Goal: Task Accomplishment & Management: Manage account settings

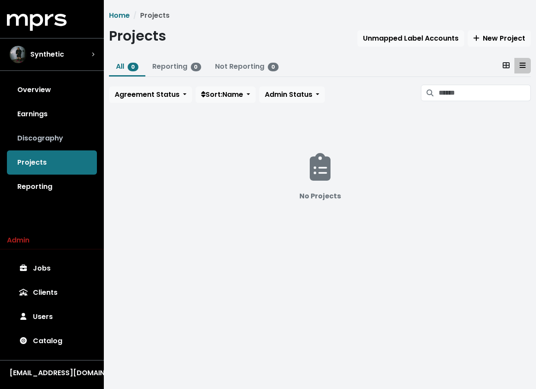
click at [45, 131] on link "Discography" at bounding box center [52, 138] width 90 height 24
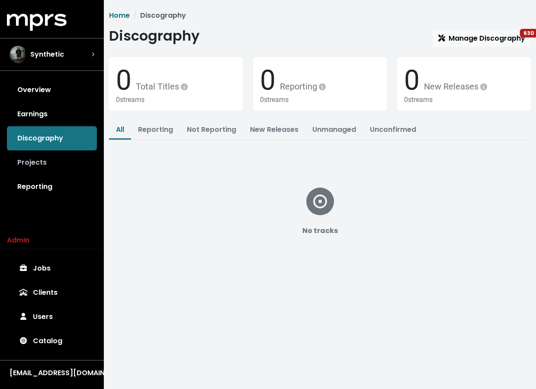
click at [42, 168] on link "Projects" at bounding box center [52, 163] width 90 height 24
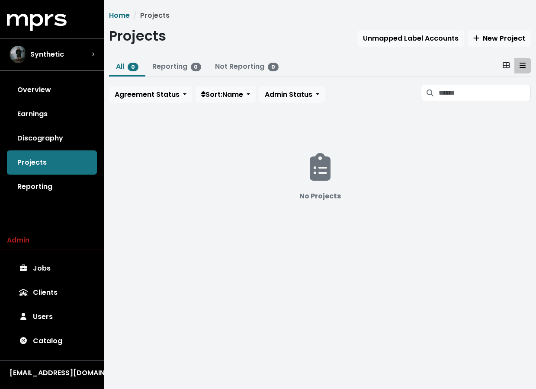
click at [43, 162] on div "Overview Earnings Discography Projects Reporting" at bounding box center [52, 138] width 104 height 121
click at [37, 188] on link "Reporting" at bounding box center [52, 187] width 90 height 24
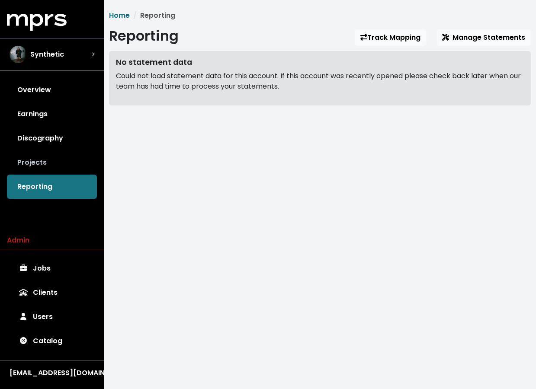
click at [35, 170] on link "Projects" at bounding box center [52, 163] width 90 height 24
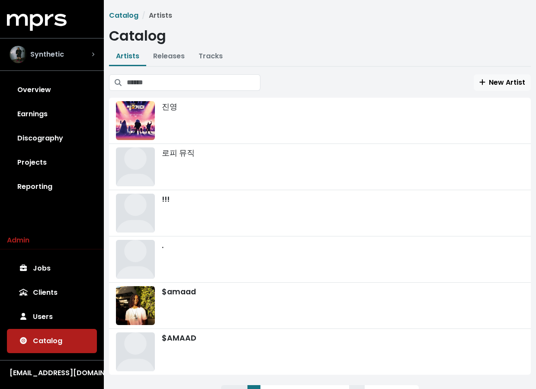
click at [66, 51] on div "Synthetic" at bounding box center [52, 54] width 85 height 17
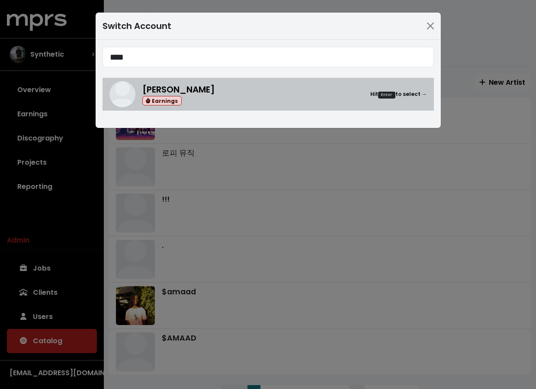
type input "****"
click at [178, 94] on span "[PERSON_NAME]" at bounding box center [178, 89] width 73 height 12
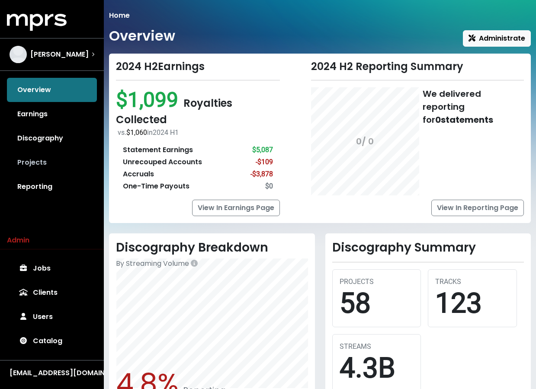
click at [36, 163] on link "Projects" at bounding box center [52, 163] width 90 height 24
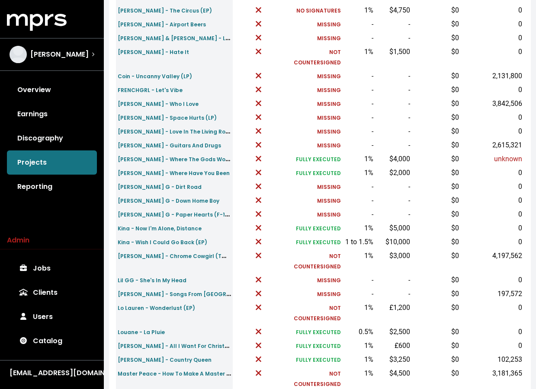
scroll to position [257, 0]
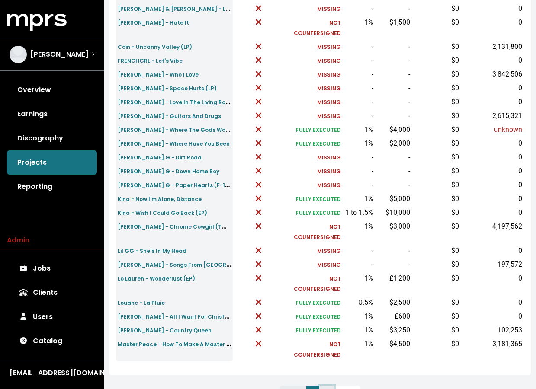
click at [324, 386] on link "2" at bounding box center [326, 394] width 15 height 16
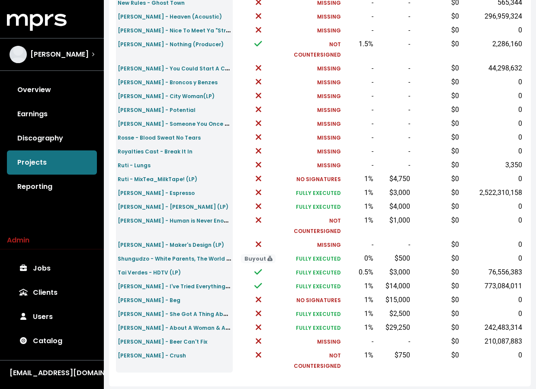
scroll to position [174, 0]
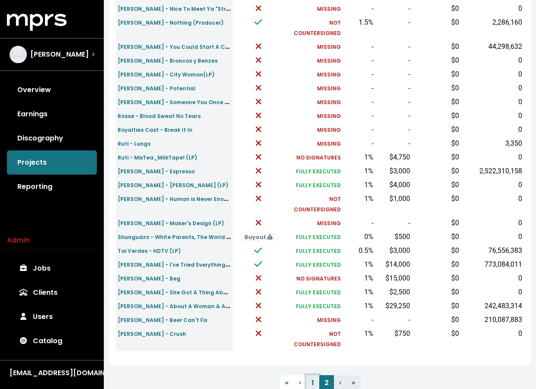
click at [312, 375] on link "1" at bounding box center [312, 383] width 13 height 16
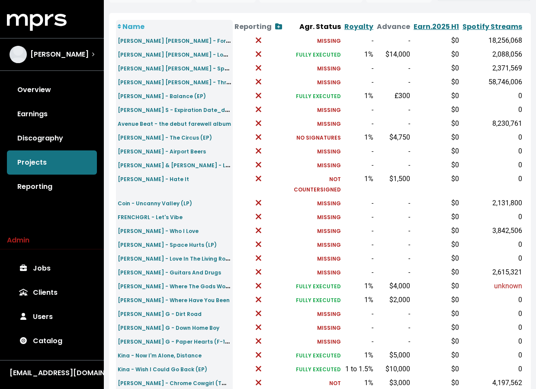
scroll to position [257, 0]
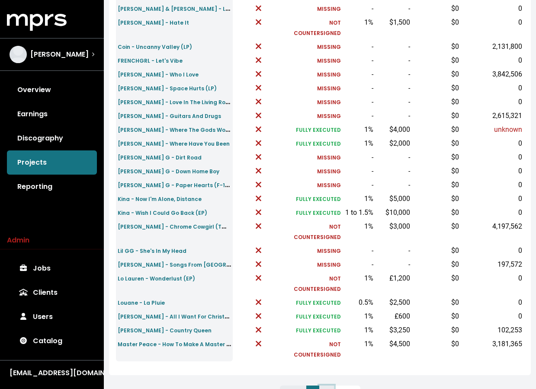
click at [324, 386] on link "2" at bounding box center [326, 394] width 15 height 16
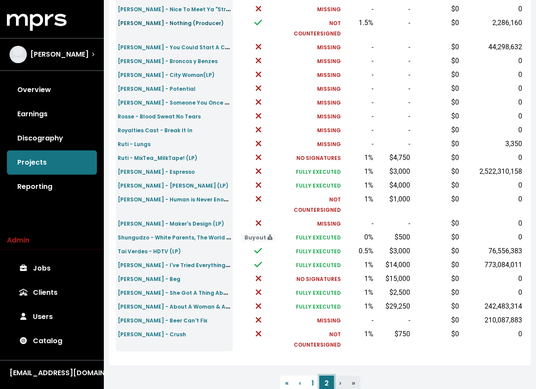
scroll to position [174, 0]
click at [183, 260] on small "[PERSON_NAME] - I've Tried Everything But Therapy (Complete Edition) (LP)" at bounding box center [223, 265] width 211 height 10
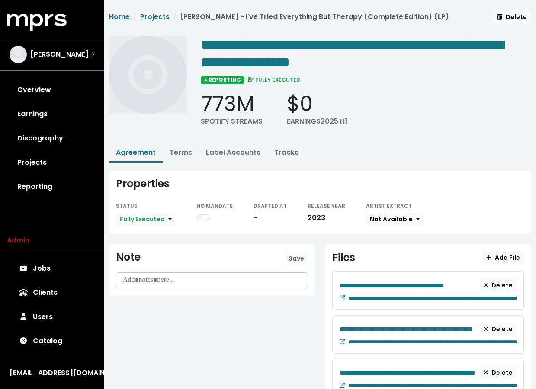
scroll to position [37, 0]
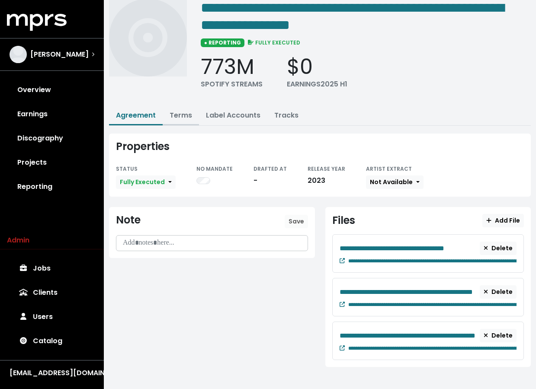
click at [186, 119] on button "Terms" at bounding box center [181, 116] width 36 height 19
click at [180, 124] on div "**********" at bounding box center [320, 175] width 432 height 404
click at [181, 115] on link "Terms" at bounding box center [181, 115] width 22 height 10
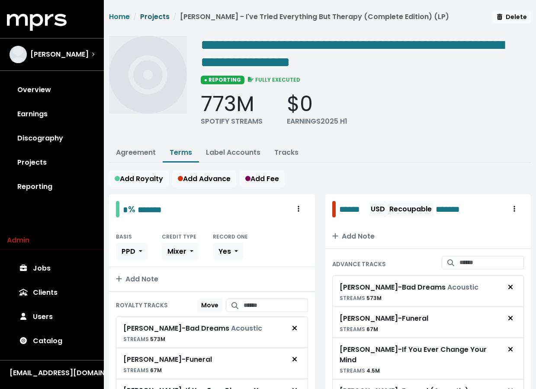
click at [160, 18] on link "Projects" at bounding box center [154, 17] width 29 height 10
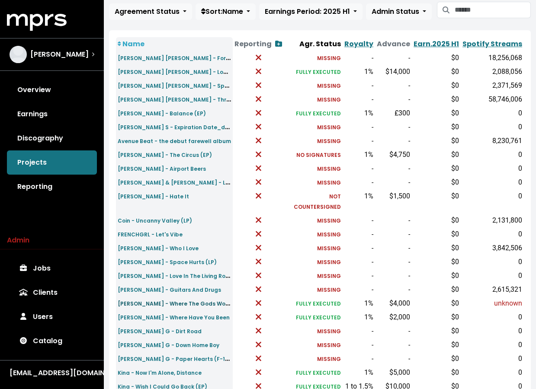
scroll to position [49, 0]
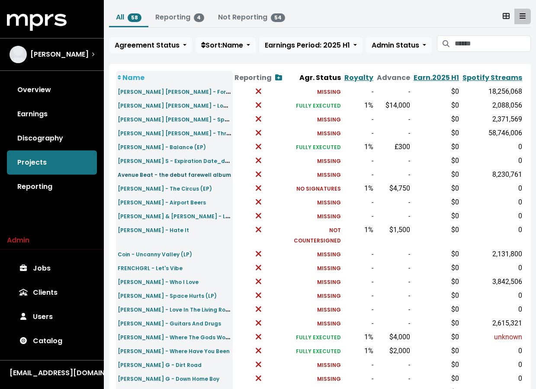
click at [213, 178] on small "Avenue Beat - the debut farewell album" at bounding box center [174, 174] width 113 height 7
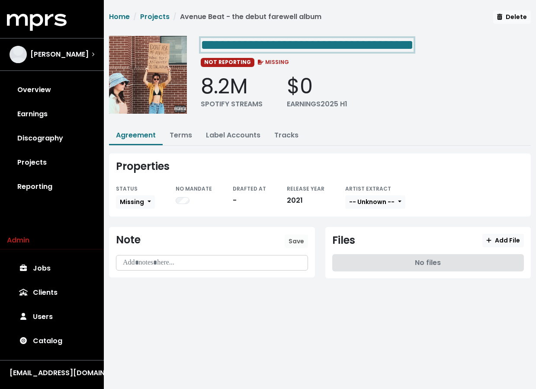
click at [482, 45] on div "**********" at bounding box center [366, 44] width 330 height 17
click at [414, 45] on span "**********" at bounding box center [307, 45] width 213 height 14
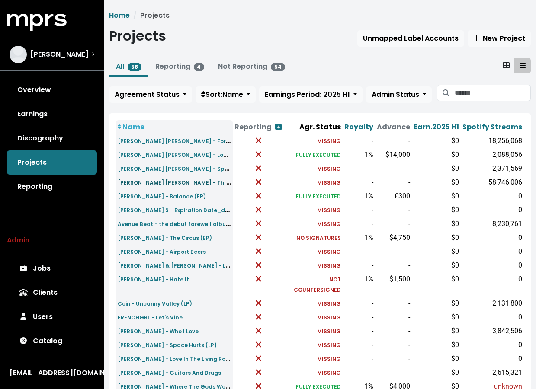
click at [178, 182] on small "[PERSON_NAME] [PERSON_NAME] - Three Dimensions Deep" at bounding box center [200, 182] width 164 height 10
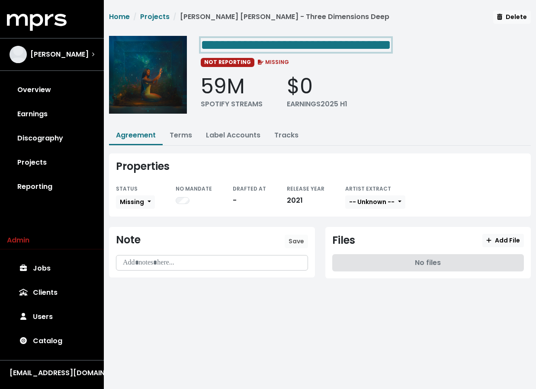
click at [391, 38] on span "**********" at bounding box center [296, 45] width 190 height 14
click at [511, 68] on div "**********" at bounding box center [366, 78] width 330 height 84
click at [177, 119] on div "**********" at bounding box center [320, 78] width 422 height 84
click at [179, 123] on div "**********" at bounding box center [320, 149] width 432 height 279
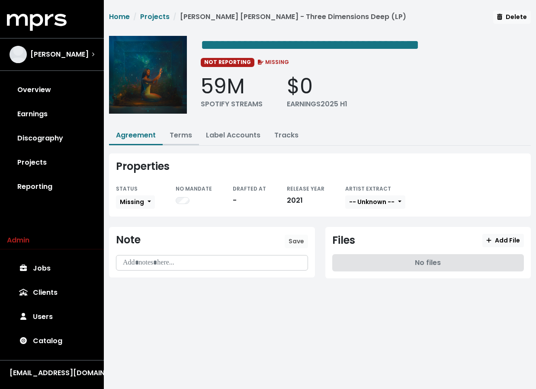
click at [180, 136] on link "Terms" at bounding box center [181, 135] width 22 height 10
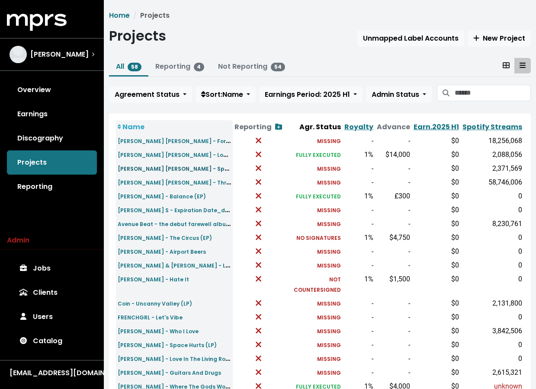
click at [156, 170] on small "[PERSON_NAME] [PERSON_NAME] - Space & Time" at bounding box center [187, 169] width 138 height 10
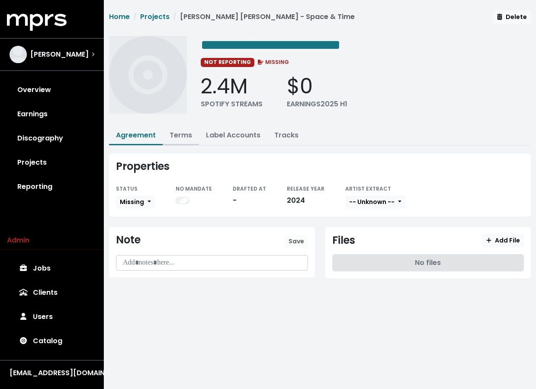
click at [179, 131] on link "Terms" at bounding box center [181, 135] width 22 height 10
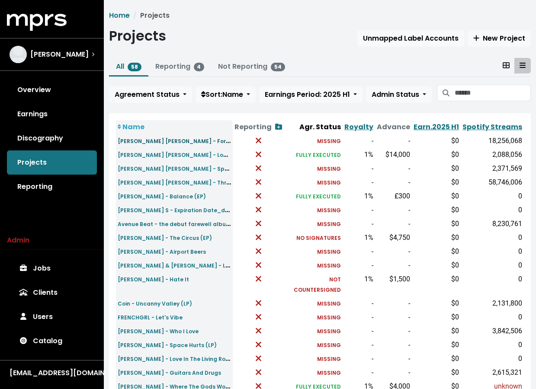
click at [182, 143] on small "[PERSON_NAME] [PERSON_NAME] - Foreign Things" at bounding box center [188, 141] width 140 height 10
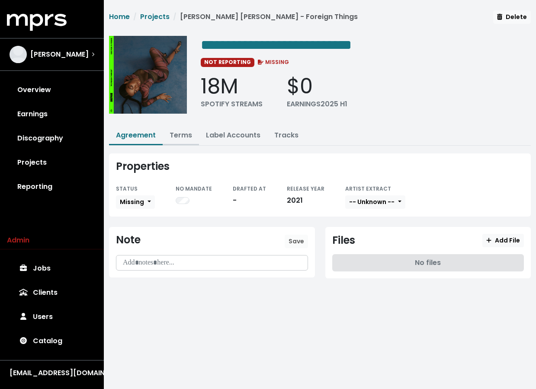
click at [183, 138] on link "Terms" at bounding box center [181, 135] width 22 height 10
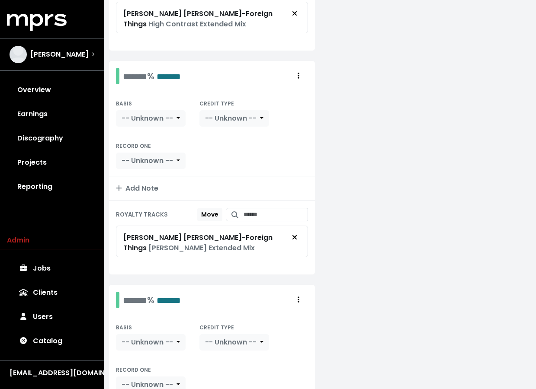
scroll to position [277, 0]
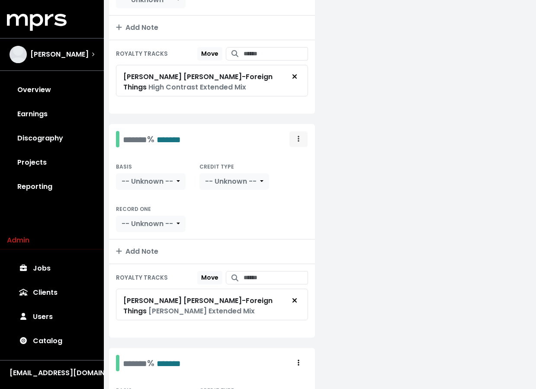
click at [296, 138] on span "Royalty administration options" at bounding box center [299, 139] width 8 height 10
click at [289, 168] on link "Delete" at bounding box center [273, 172] width 68 height 14
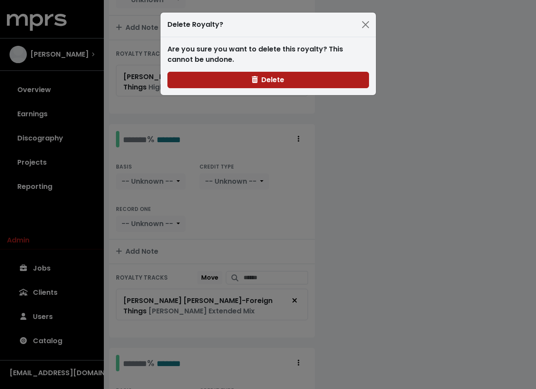
click at [288, 91] on div "Are you sure you want to delete this royalty? This cannot be undone. [GEOGRAPHI…" at bounding box center [267, 66] width 215 height 58
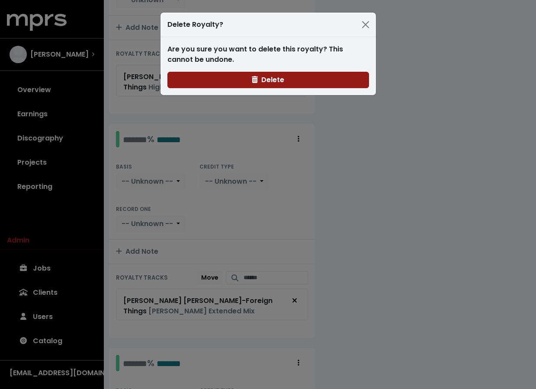
click at [285, 82] on button "Delete" at bounding box center [268, 80] width 202 height 16
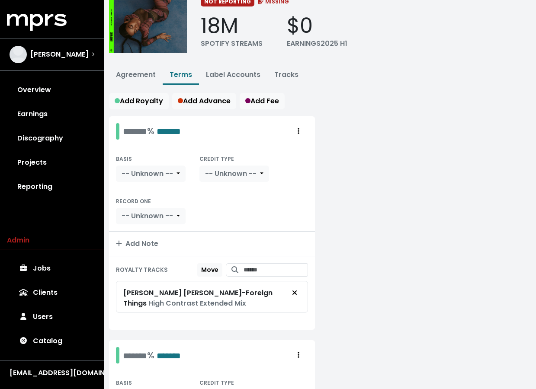
scroll to position [59, 0]
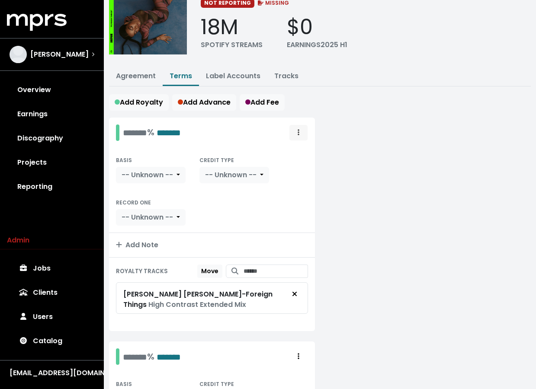
click at [302, 130] on button "Royalty administration options" at bounding box center [298, 133] width 19 height 16
click at [291, 169] on link "Delete" at bounding box center [273, 166] width 68 height 14
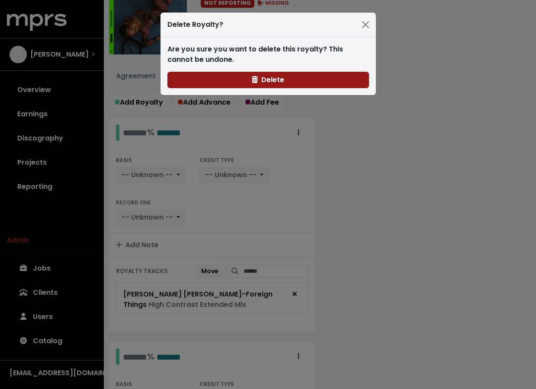
click at [292, 81] on button "Delete" at bounding box center [268, 80] width 202 height 16
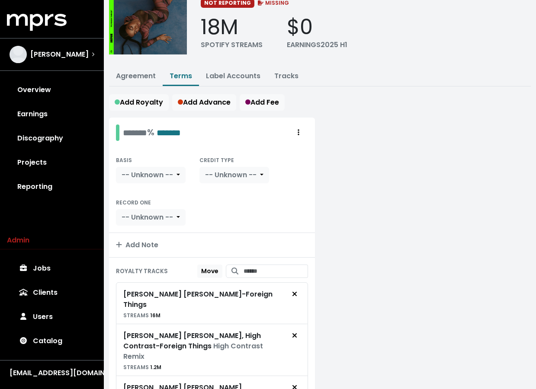
scroll to position [0, 0]
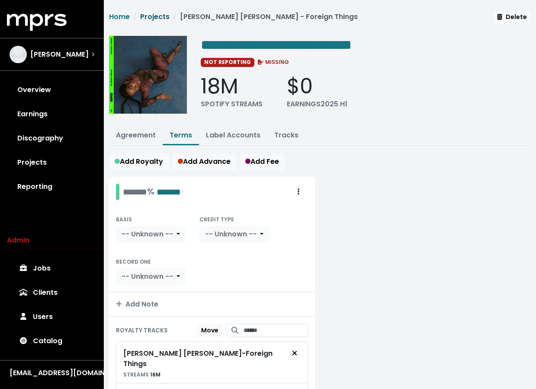
click at [151, 17] on link "Projects" at bounding box center [154, 17] width 29 height 10
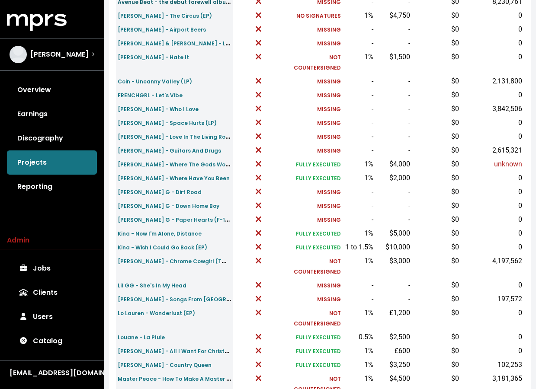
scroll to position [257, 0]
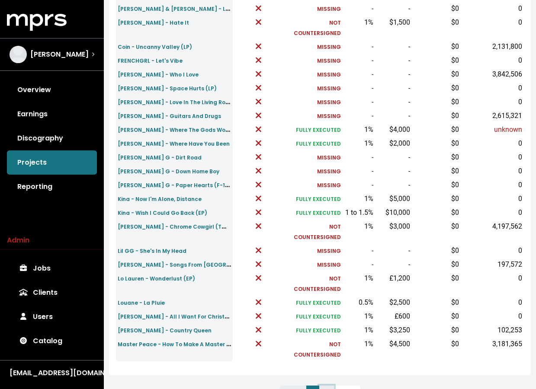
click at [328, 386] on link "2" at bounding box center [326, 394] width 15 height 16
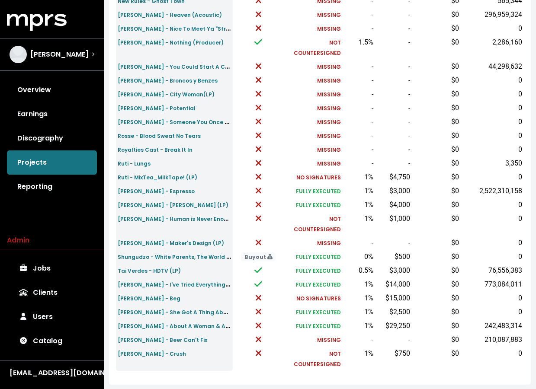
scroll to position [174, 0]
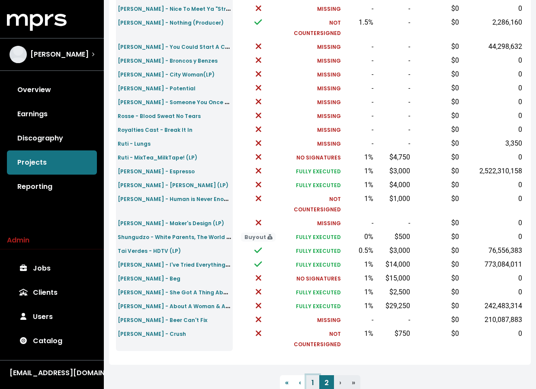
click at [316, 375] on link "1" at bounding box center [312, 383] width 13 height 16
